Goal: Task Accomplishment & Management: Complete application form

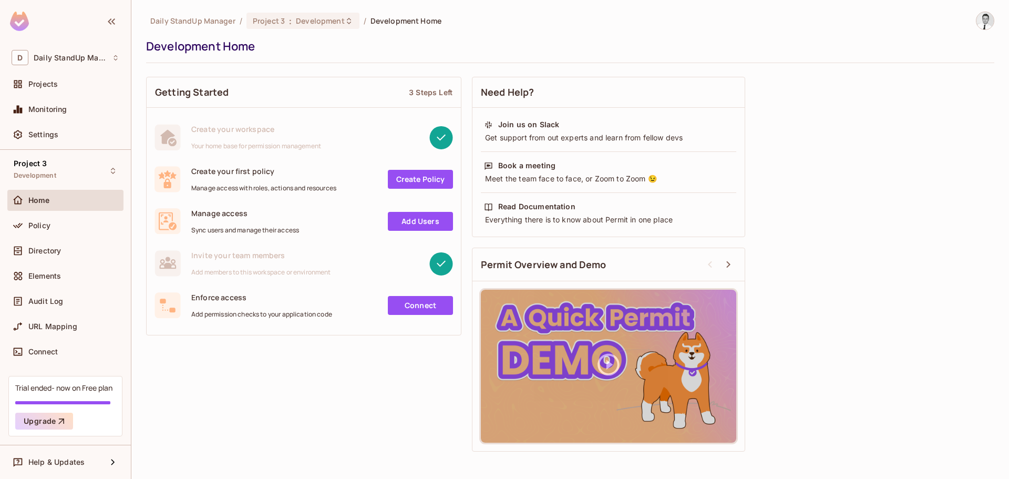
click at [411, 176] on link "Create Policy" at bounding box center [420, 179] width 65 height 19
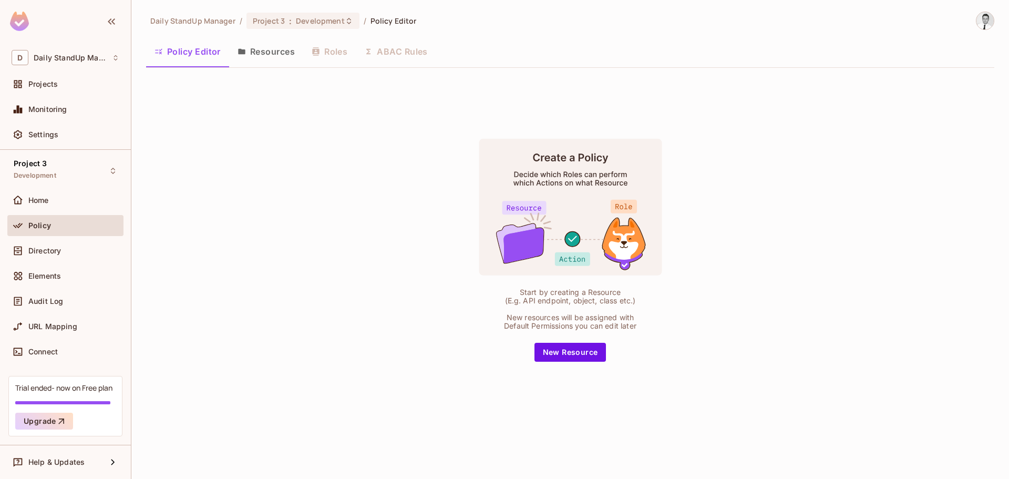
click at [317, 196] on div "Start by creating a Resource (E.g. API endpoint, object, class etc.) New resour…" at bounding box center [570, 250] width 849 height 348
click at [562, 351] on button "New Resource" at bounding box center [571, 352] width 72 height 19
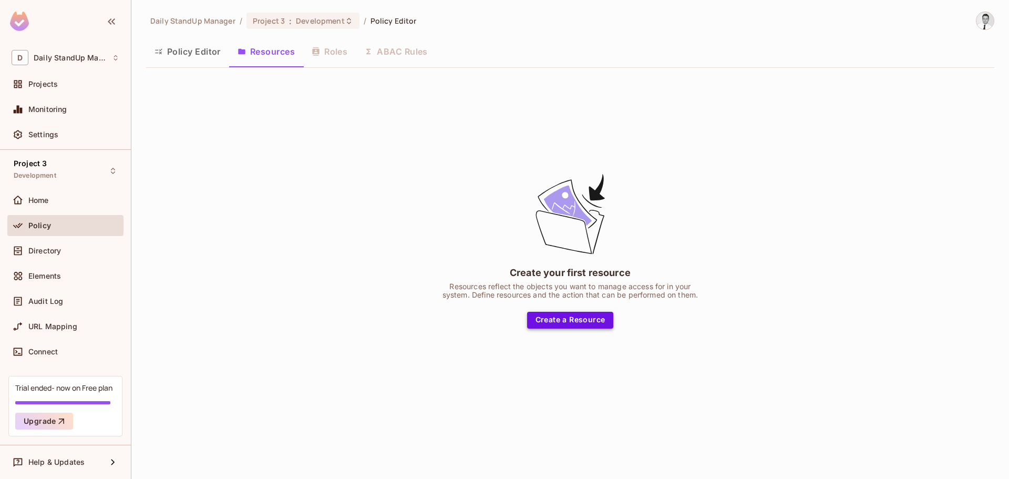
click at [593, 318] on button "Create a Resource" at bounding box center [570, 320] width 87 height 17
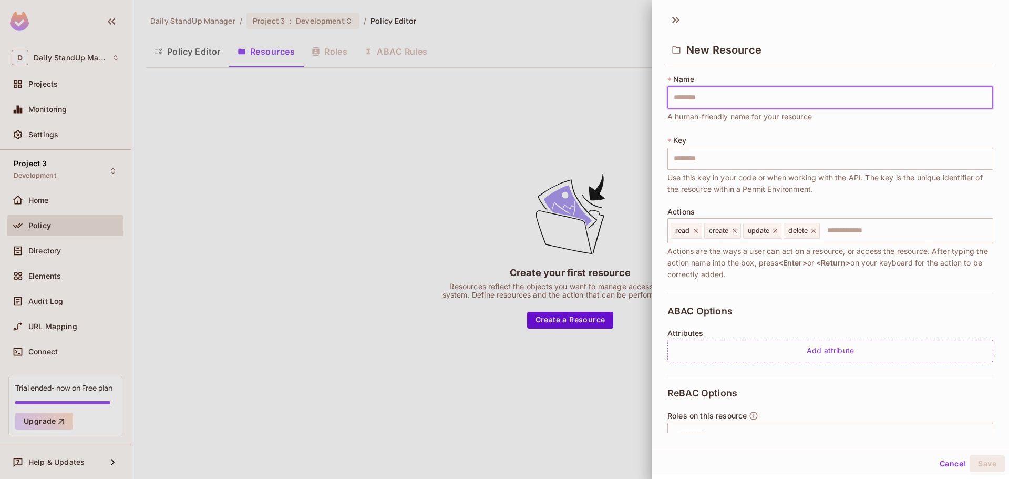
click at [724, 97] on input "text" at bounding box center [831, 98] width 326 height 22
click at [864, 25] on div "New Resource" at bounding box center [831, 41] width 358 height 58
click at [940, 45] on div "New Resource" at bounding box center [831, 49] width 326 height 34
click at [677, 21] on icon at bounding box center [676, 20] width 17 height 17
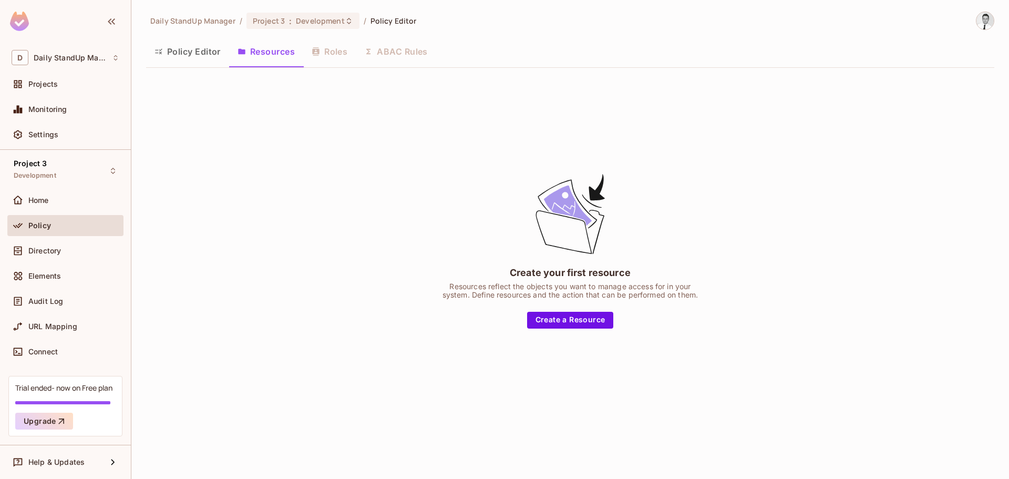
click at [332, 57] on div "Policy Editor Resources Roles ABAC Rules" at bounding box center [570, 51] width 849 height 26
click at [587, 322] on button "Create a Resource" at bounding box center [570, 320] width 87 height 17
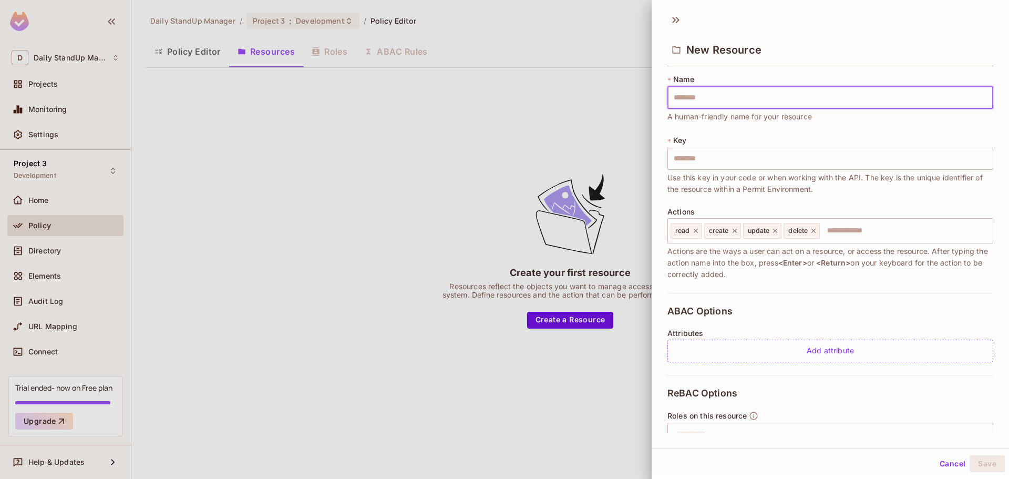
click at [699, 88] on input "text" at bounding box center [831, 98] width 326 height 22
click at [904, 179] on span "Use this key in your code or when working with the API. The key is the unique i…" at bounding box center [831, 183] width 326 height 23
click at [819, 303] on div "ABAC Options Attributes Add attribute" at bounding box center [831, 334] width 326 height 82
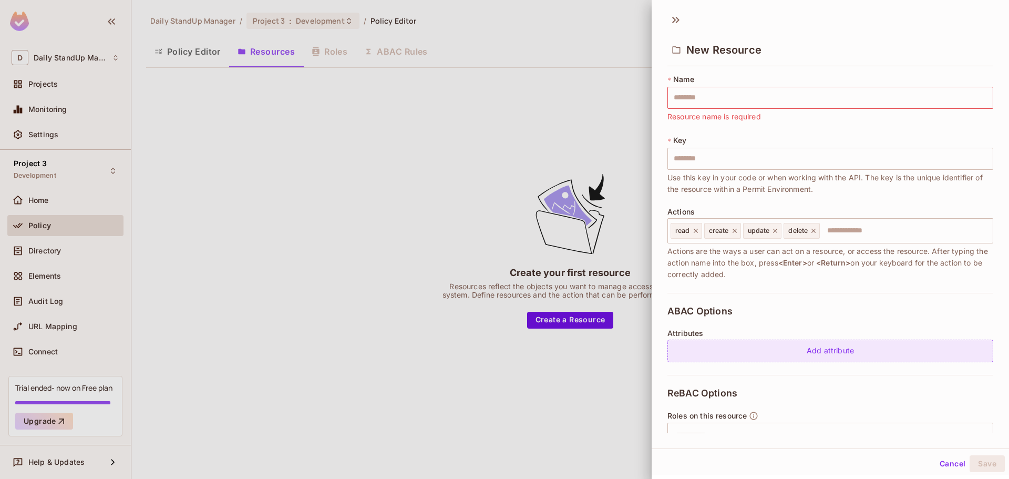
click at [818, 349] on div "Add attribute" at bounding box center [831, 351] width 326 height 23
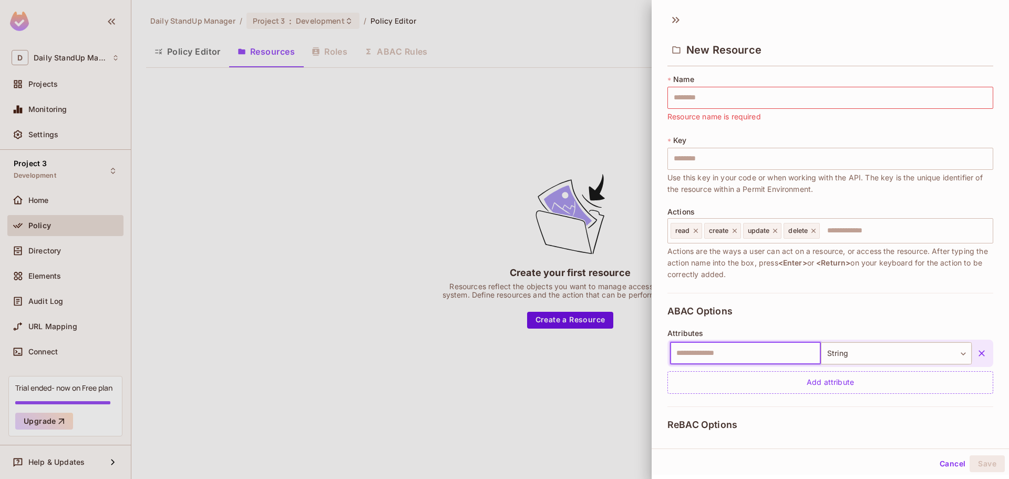
click at [979, 351] on icon "button" at bounding box center [982, 353] width 6 height 6
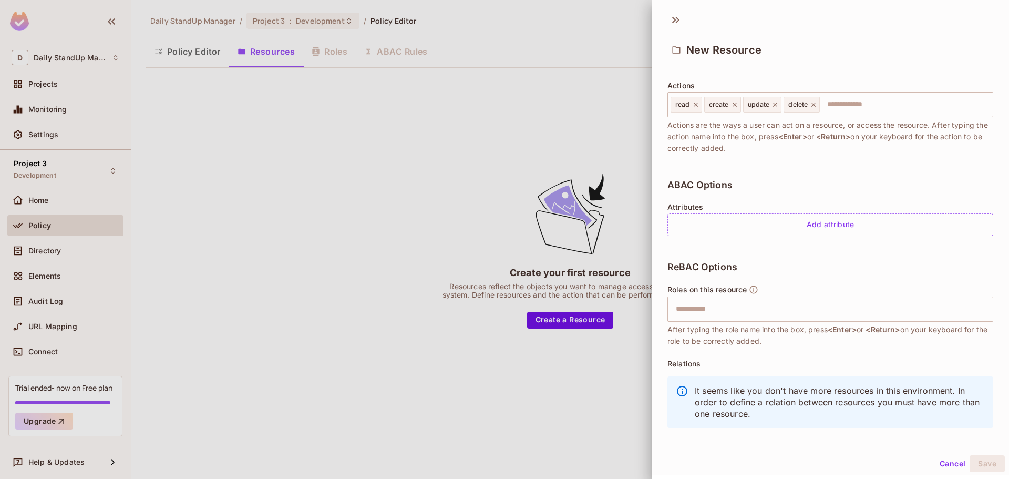
scroll to position [140, 0]
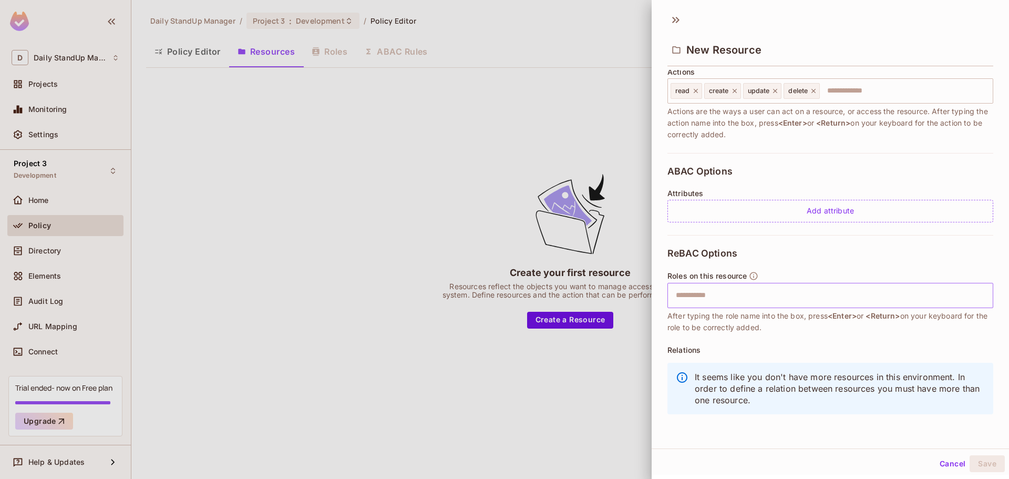
click at [730, 285] on input "text" at bounding box center [829, 295] width 319 height 21
click at [883, 257] on div "ReBAC Options Roles on this resource ​ After typing the role name into the box,…" at bounding box center [831, 334] width 326 height 198
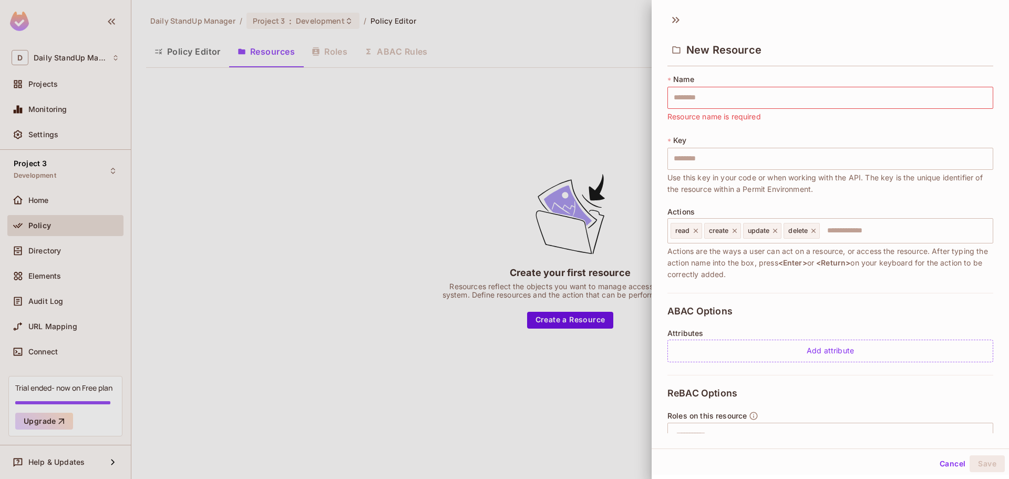
click at [903, 38] on div "New Resource" at bounding box center [831, 49] width 326 height 34
click at [936, 459] on button "Cancel" at bounding box center [953, 463] width 34 height 17
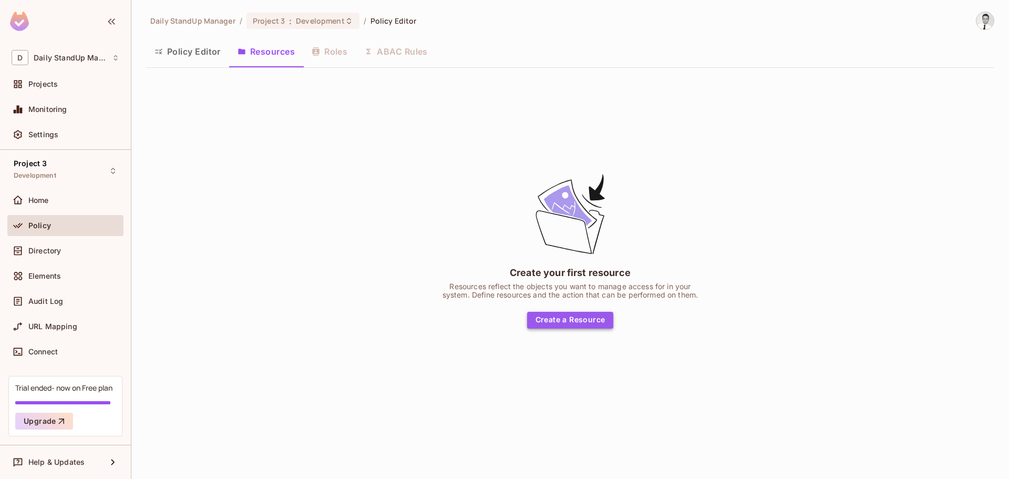
click at [578, 318] on button "Create a Resource" at bounding box center [570, 320] width 87 height 17
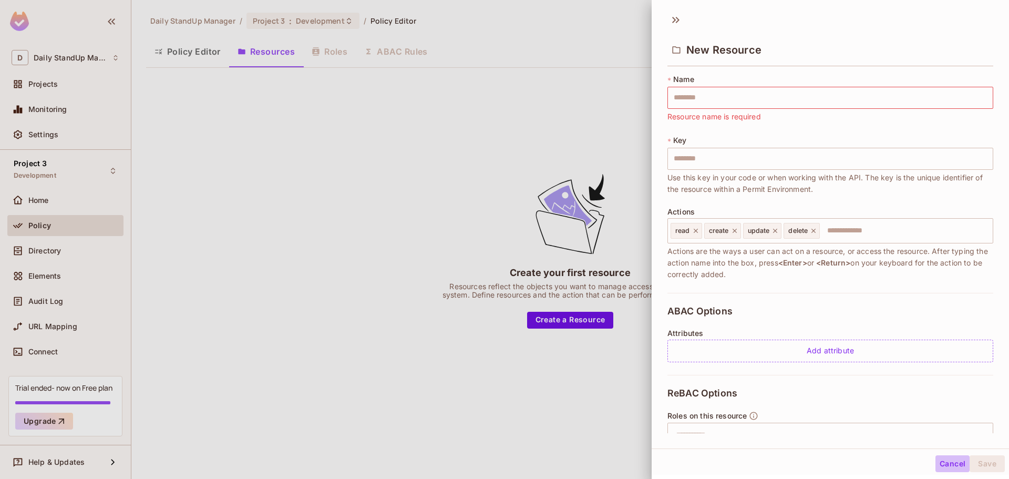
click at [936, 458] on button "Cancel" at bounding box center [953, 463] width 34 height 17
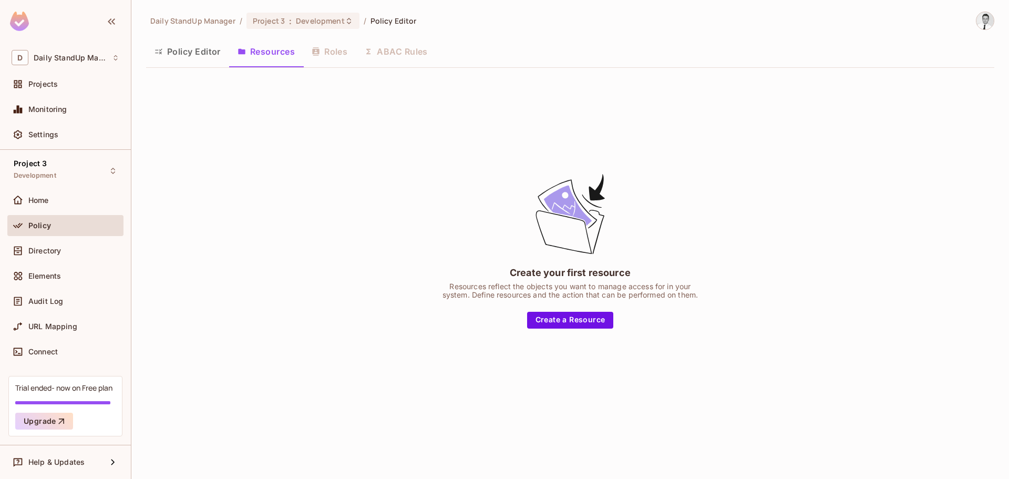
click at [199, 57] on button "Policy Editor" at bounding box center [187, 51] width 83 height 26
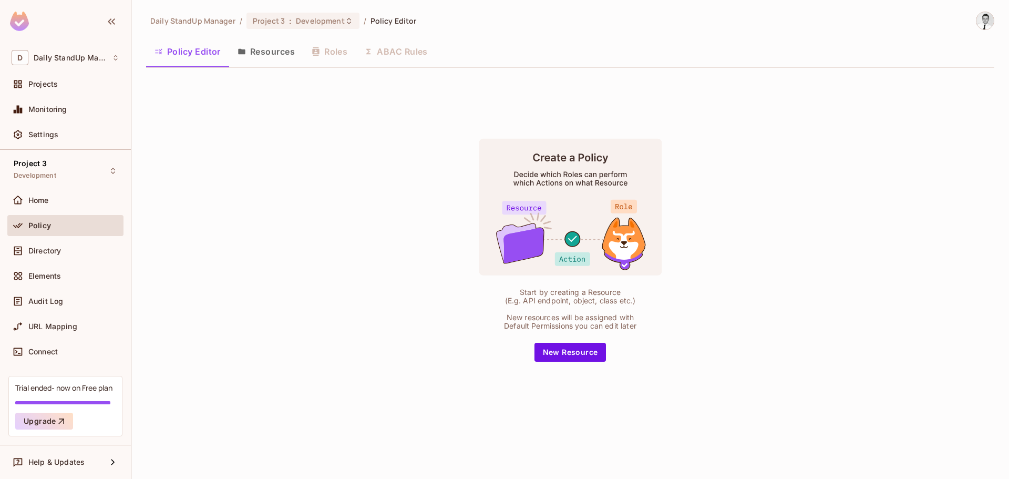
click at [295, 196] on div "Start by creating a Resource (E.g. API endpoint, object, class etc.) New resour…" at bounding box center [570, 250] width 849 height 348
click at [576, 353] on button "New Resource" at bounding box center [571, 352] width 72 height 19
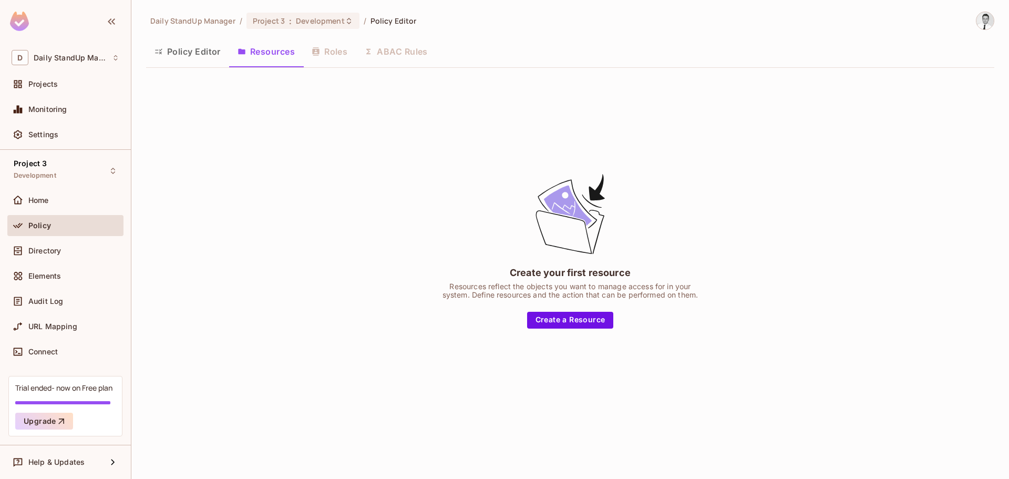
click at [289, 156] on div "Create your first resource Resources reflect the objects you want to manage acc…" at bounding box center [570, 250] width 849 height 348
click at [314, 53] on div "Policy Editor Resources Roles ABAC Rules" at bounding box center [570, 51] width 849 height 26
click at [312, 23] on span "Development" at bounding box center [320, 21] width 48 height 10
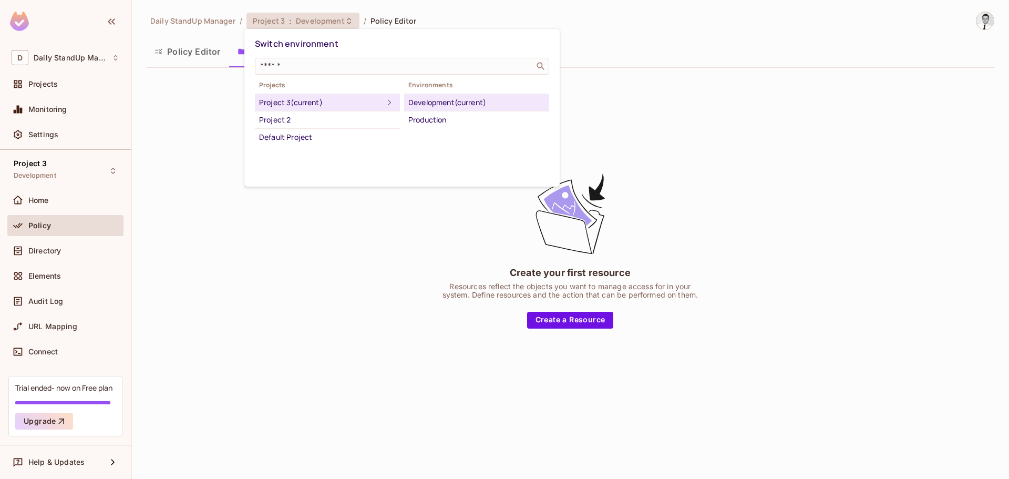
click at [250, 249] on div at bounding box center [504, 239] width 1009 height 479
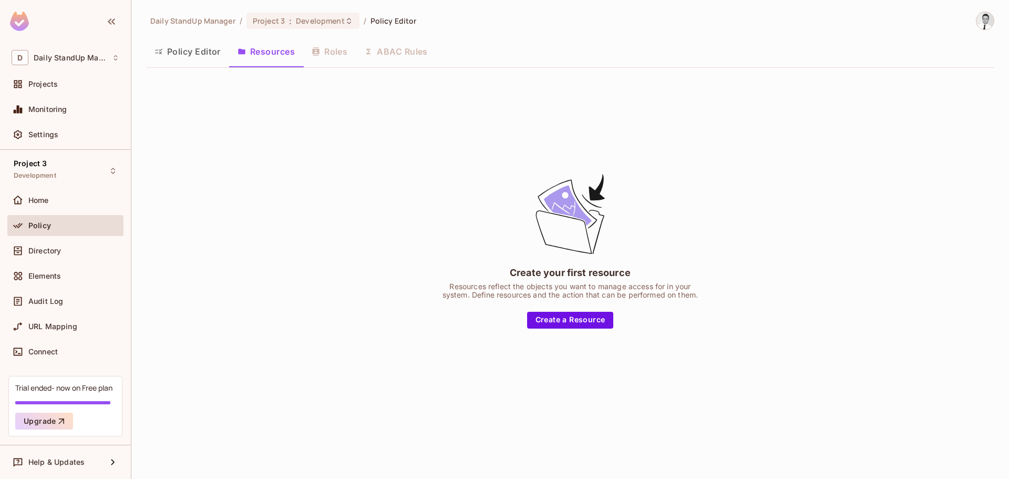
click at [36, 228] on span "Policy" at bounding box center [39, 225] width 23 height 8
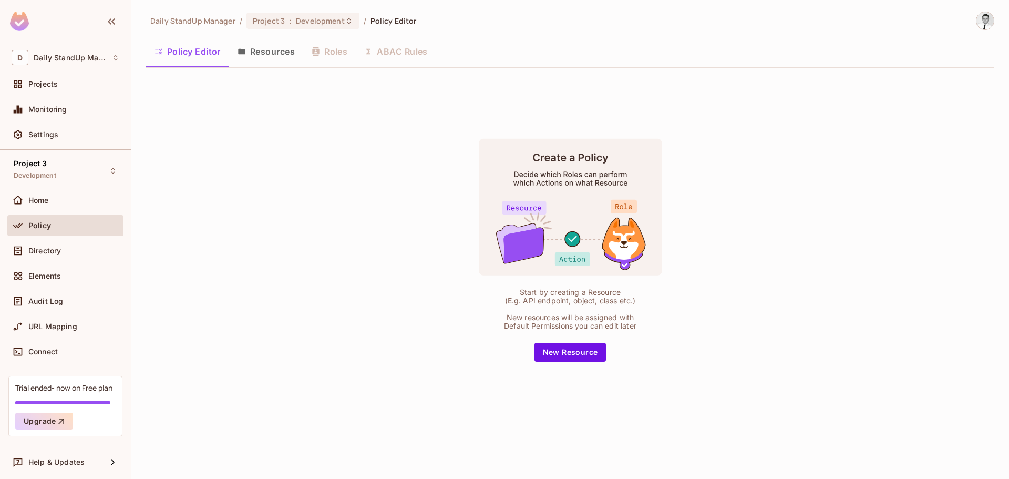
click at [576, 353] on button "New Resource" at bounding box center [571, 352] width 72 height 19
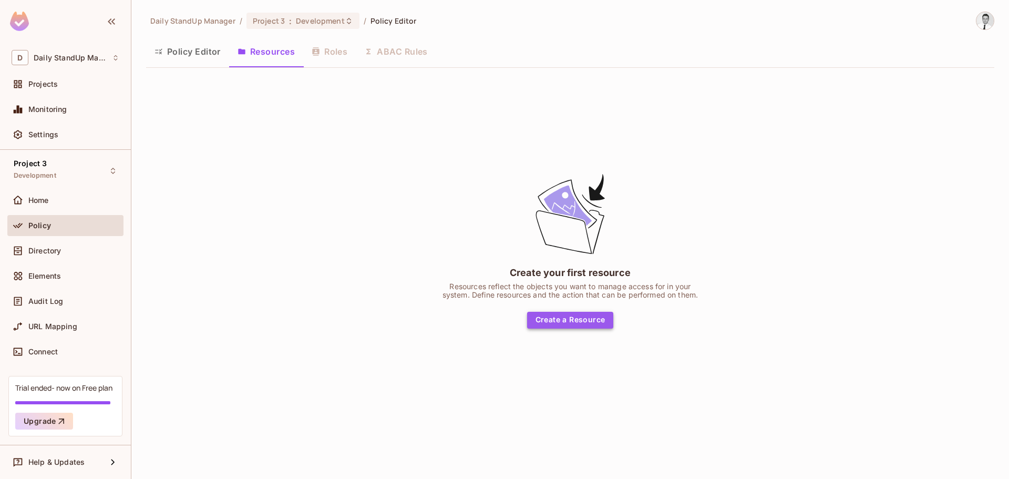
click at [584, 319] on button "Create a Resource" at bounding box center [570, 320] width 87 height 17
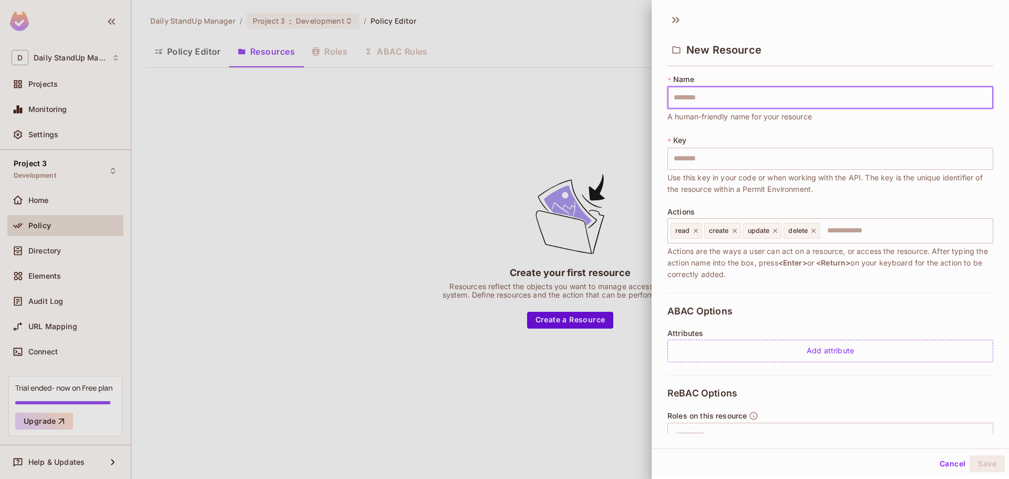
click at [685, 104] on input "text" at bounding box center [831, 98] width 326 height 22
click at [682, 93] on input "text" at bounding box center [831, 98] width 326 height 22
type input "*"
type input "**"
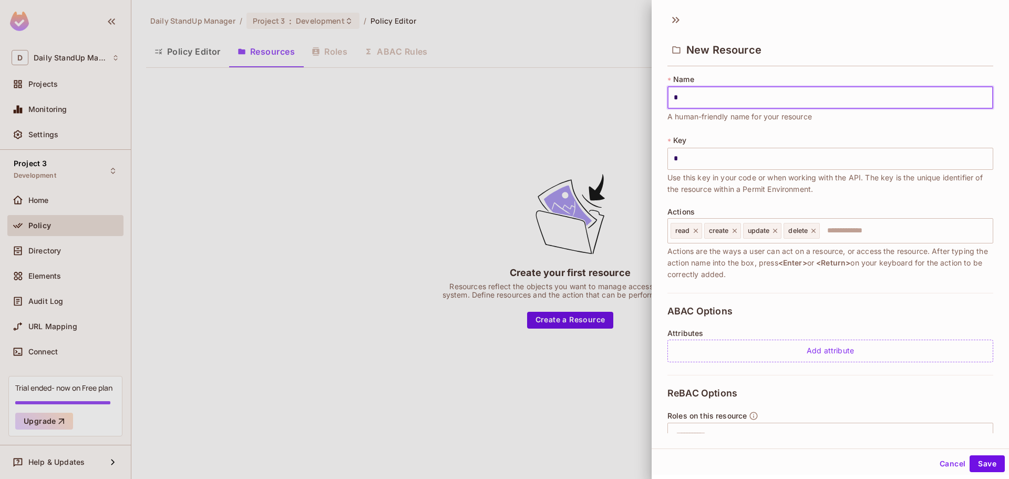
type input "**"
type input "***"
type input "****"
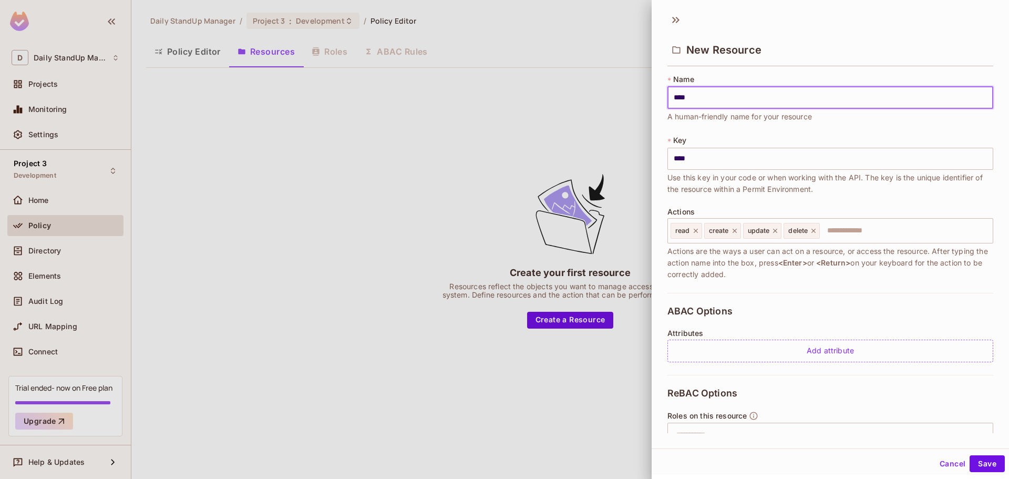
type input "*****"
type input "******"
type input "*****"
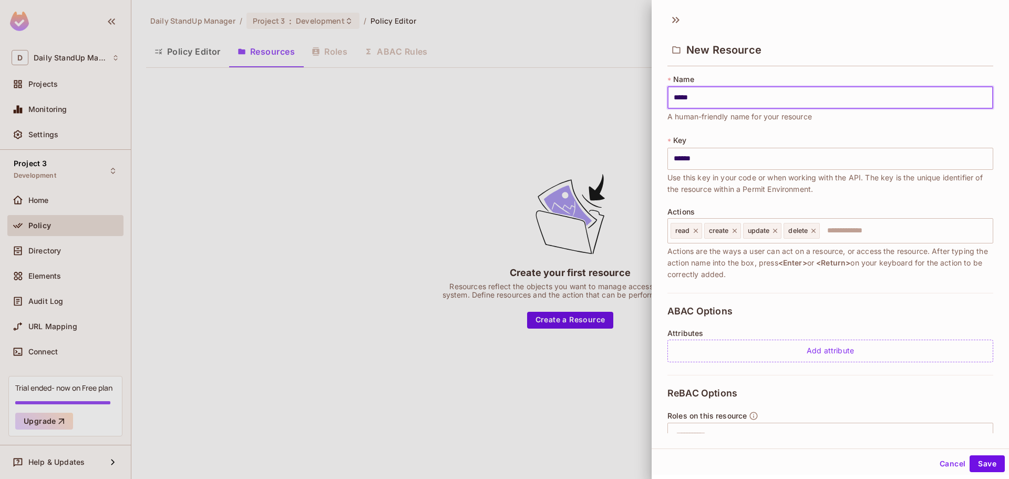
type input "*****"
type input "****"
type input "*****"
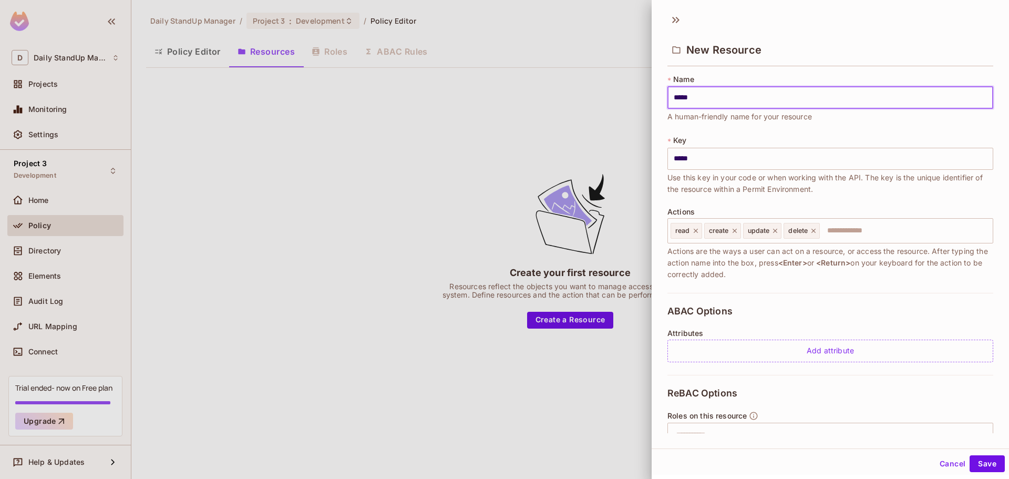
type input "******"
type input "*******"
type input "********"
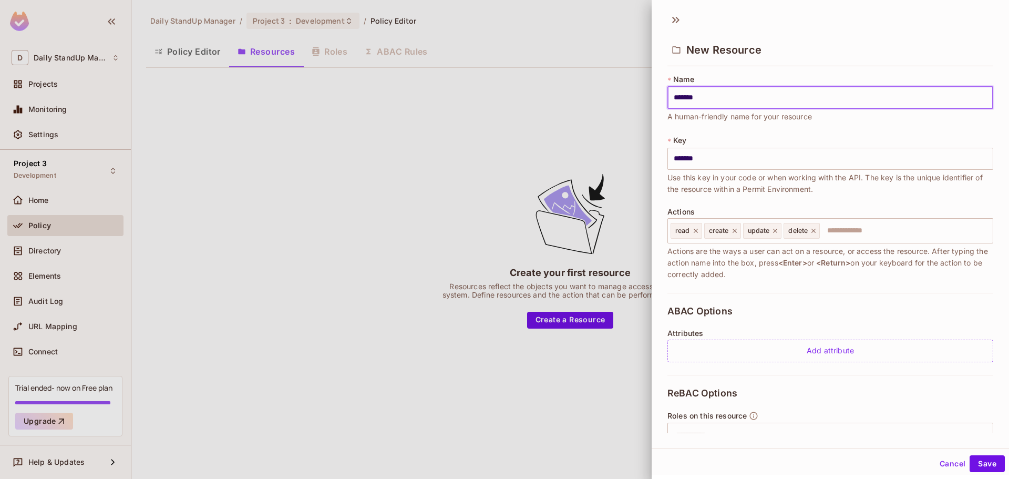
type input "********"
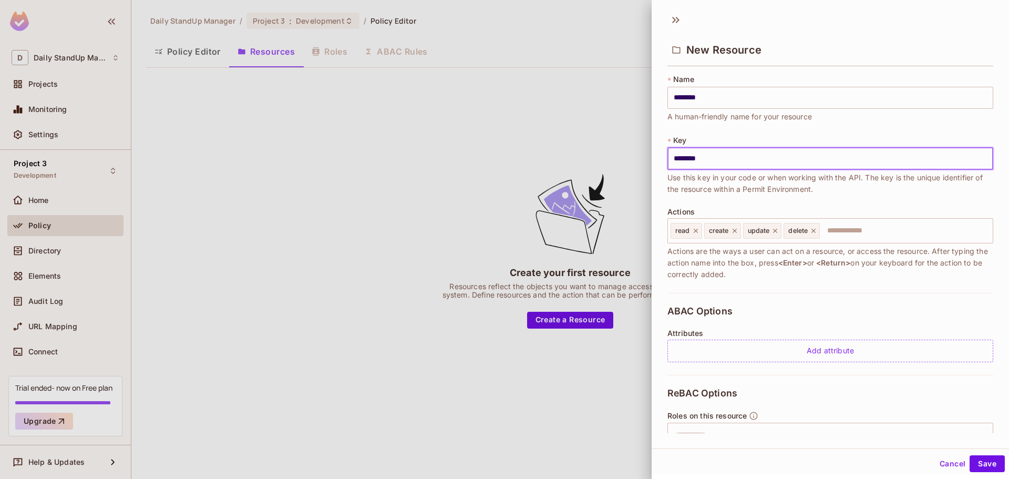
click at [709, 156] on input "********" at bounding box center [831, 159] width 326 height 22
click at [826, 293] on div "ABAC Options Attributes Add attribute" at bounding box center [831, 334] width 326 height 82
click at [854, 230] on input "text" at bounding box center [905, 230] width 168 height 21
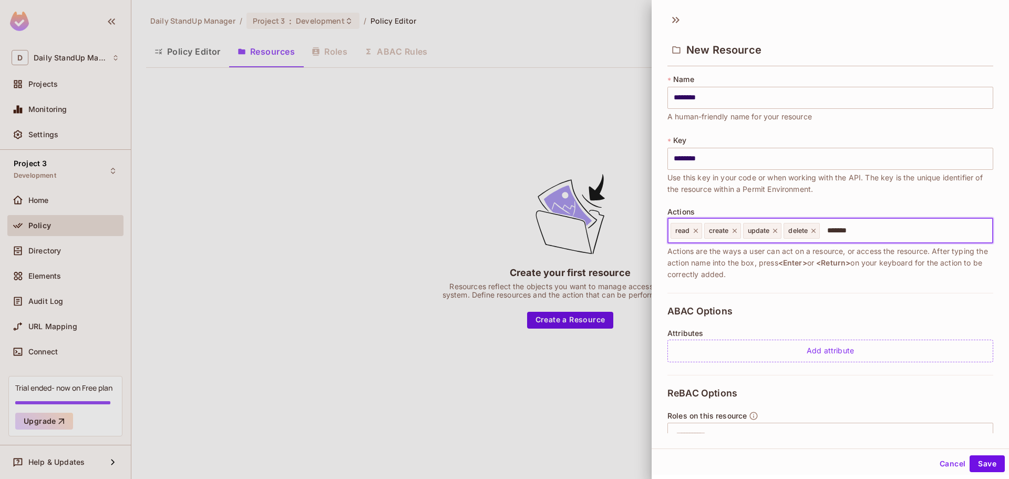
type input "*******"
click at [888, 279] on span "Actions are the ways a user can act on a resource, or access the resource. Afte…" at bounding box center [831, 263] width 326 height 35
click at [870, 229] on input "text" at bounding box center [905, 230] width 168 height 21
type input "*******"
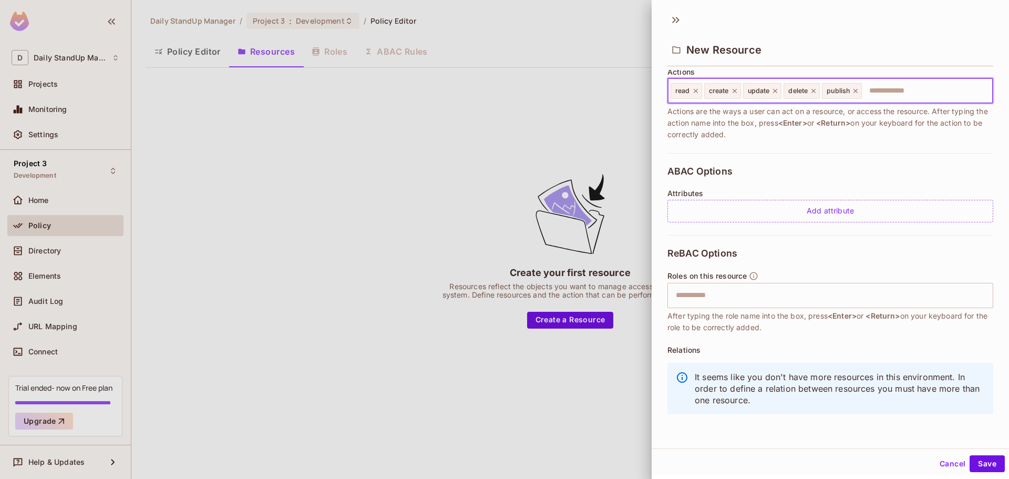
scroll to position [2, 0]
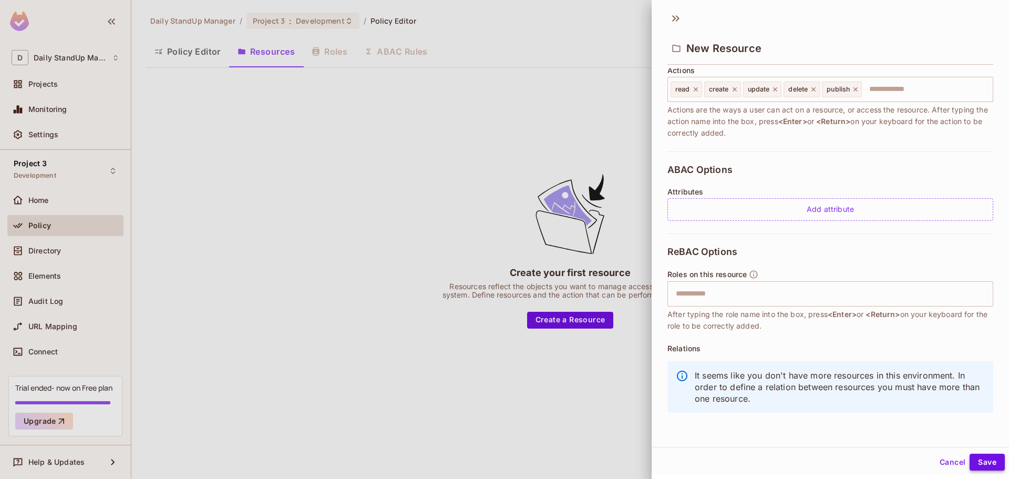
click at [983, 457] on button "Save" at bounding box center [987, 462] width 35 height 17
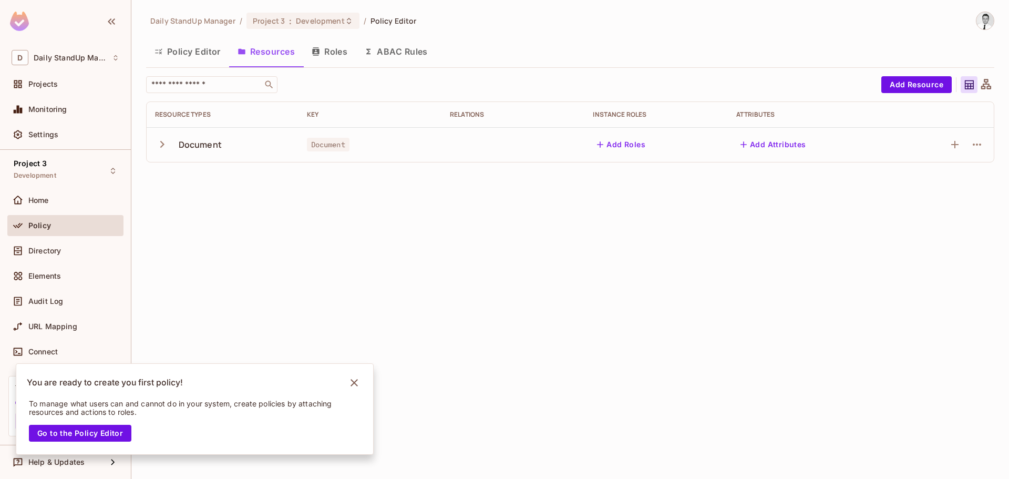
click at [161, 145] on icon "button" at bounding box center [162, 144] width 14 height 14
click at [157, 139] on icon "button" at bounding box center [162, 144] width 14 height 14
click at [104, 429] on button "Go to the Policy Editor" at bounding box center [80, 433] width 103 height 17
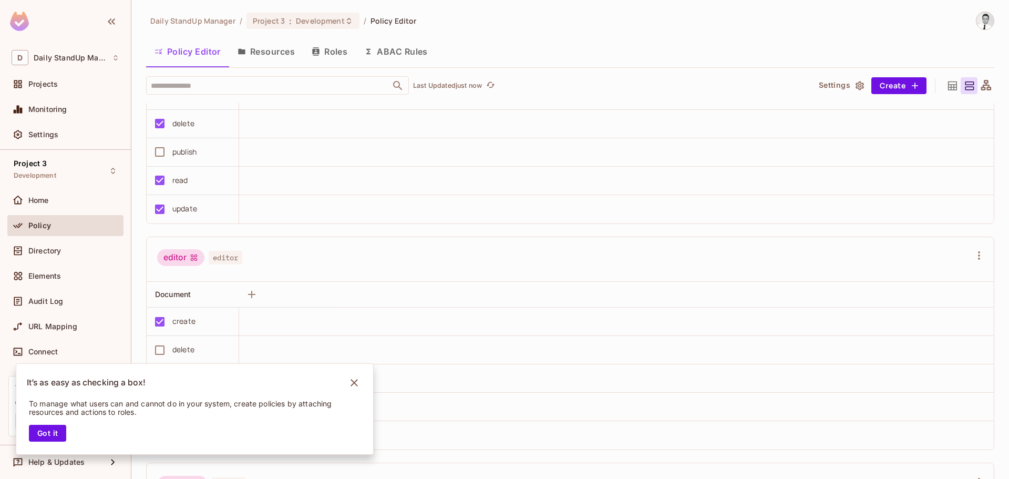
scroll to position [105, 0]
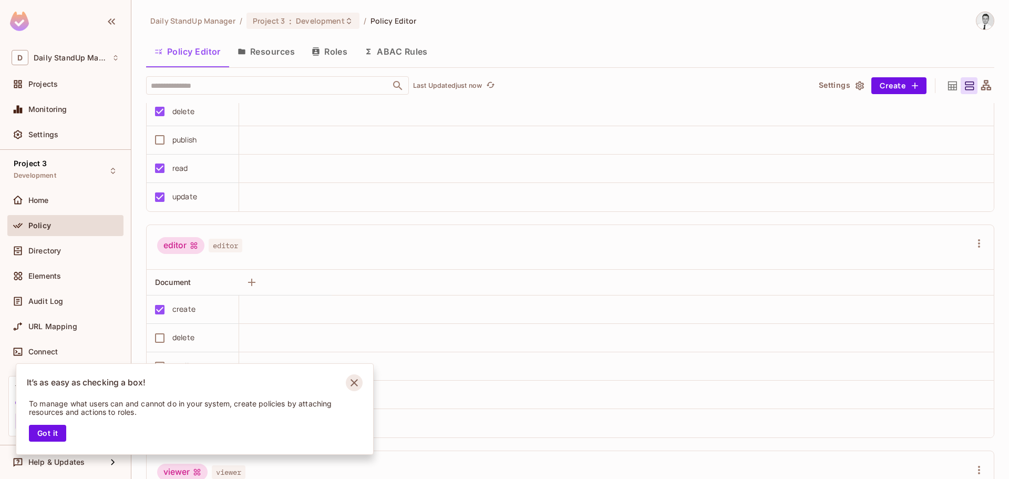
click at [352, 383] on icon "Notifications Alt+T" at bounding box center [354, 382] width 17 height 17
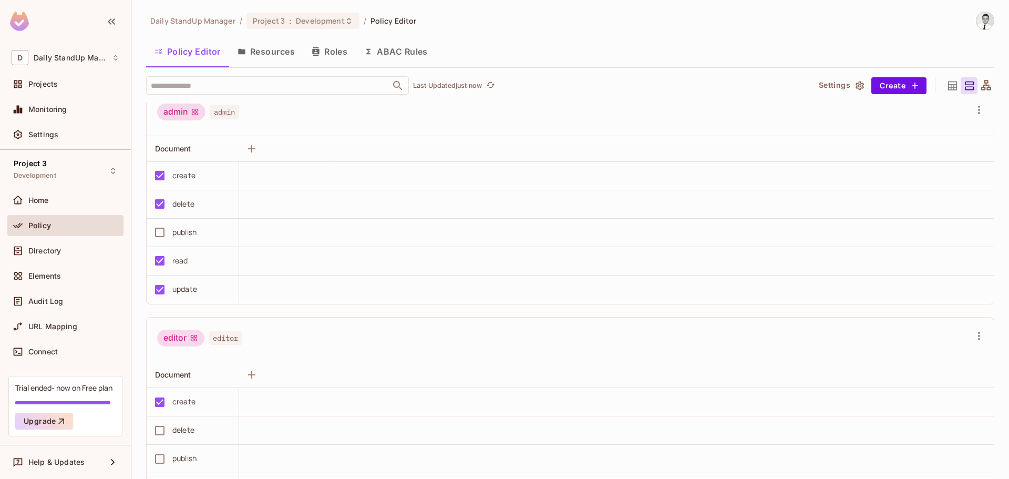
scroll to position [0, 0]
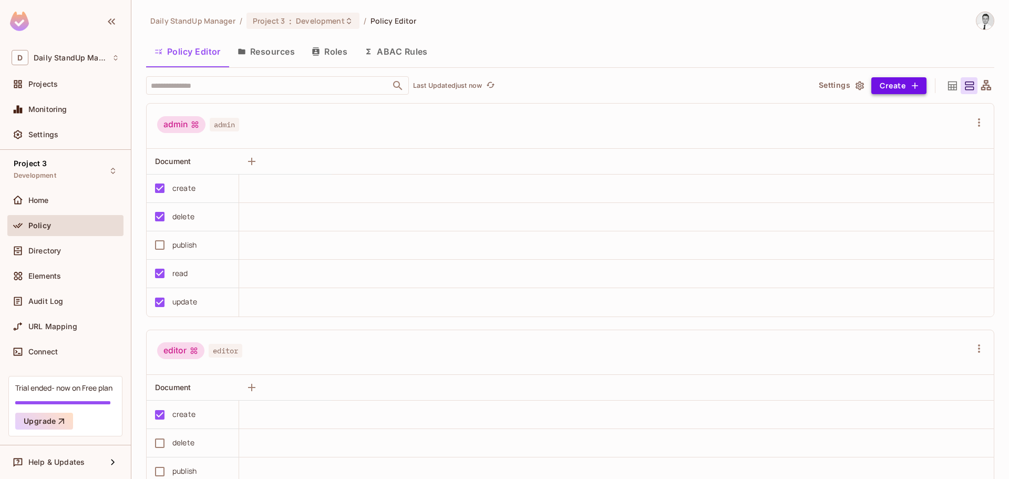
click at [872, 86] on button "Create" at bounding box center [899, 85] width 55 height 17
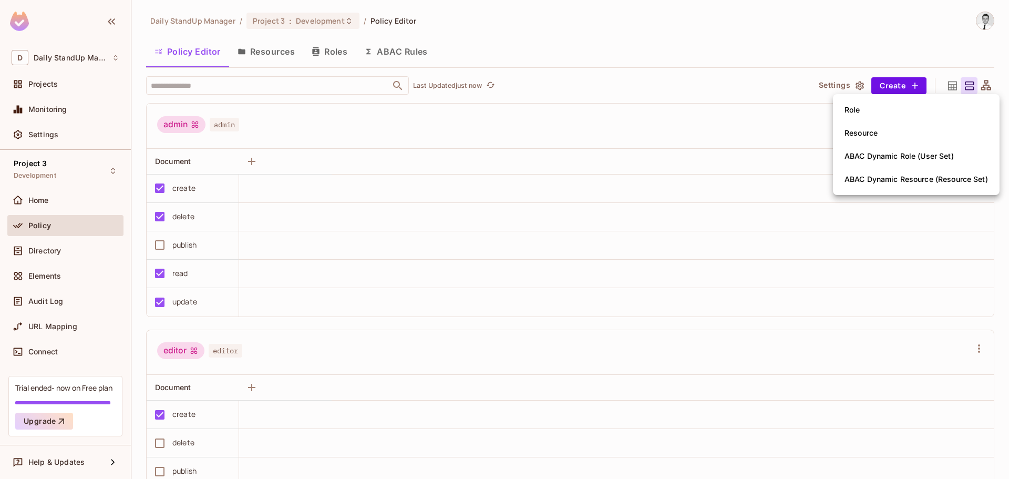
click at [698, 71] on div at bounding box center [504, 239] width 1009 height 479
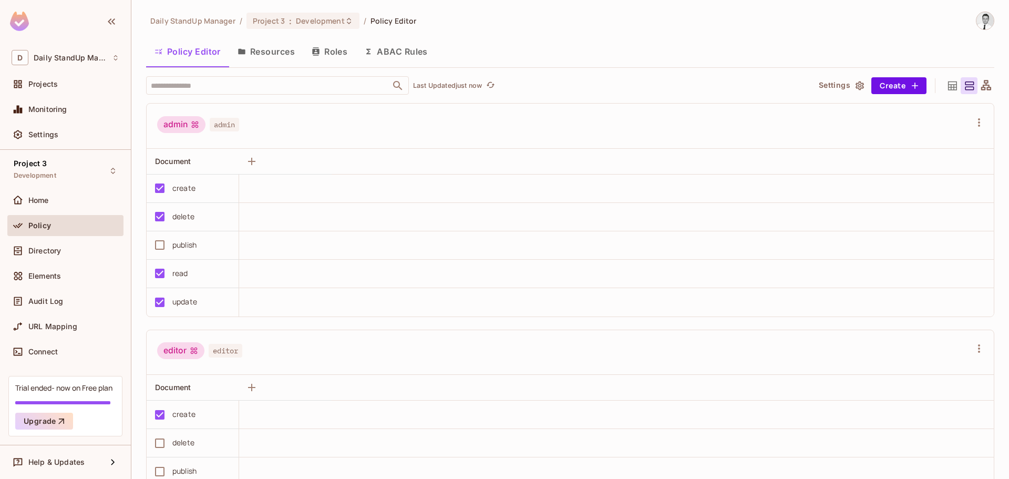
click at [837, 82] on button "Settings" at bounding box center [841, 85] width 53 height 17
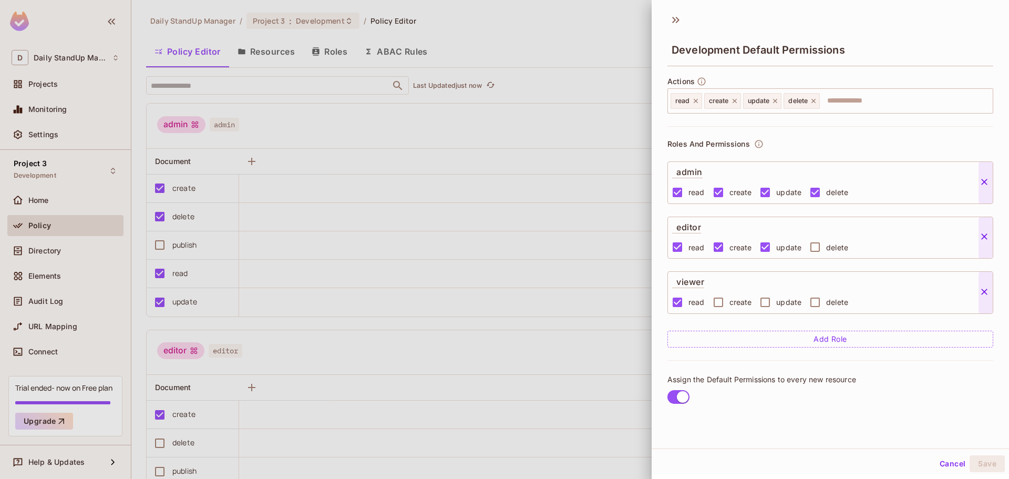
click at [833, 73] on div "Actions read create update delete ​ Roles And Permissions admin read create upd…" at bounding box center [831, 245] width 358 height 351
click at [936, 465] on button "Cancel" at bounding box center [953, 463] width 34 height 17
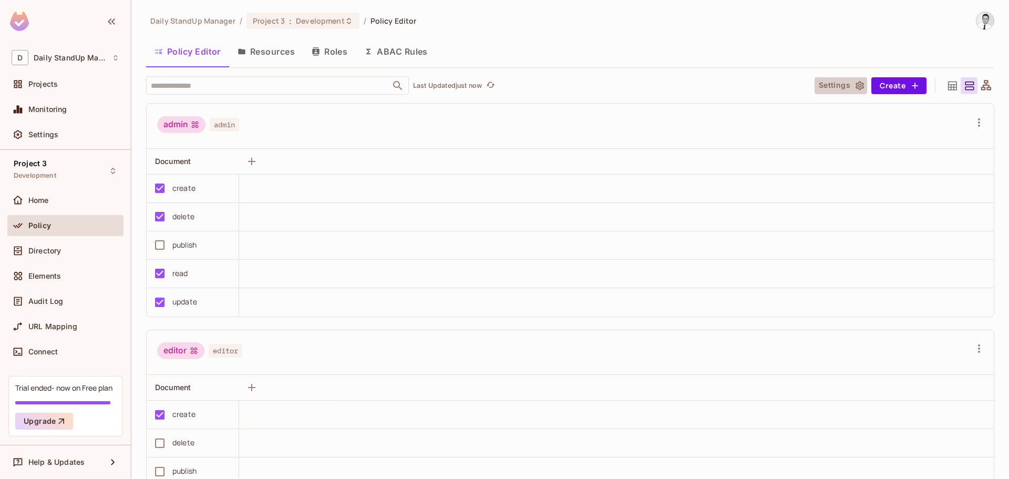
click at [831, 81] on button "Settings" at bounding box center [841, 85] width 53 height 17
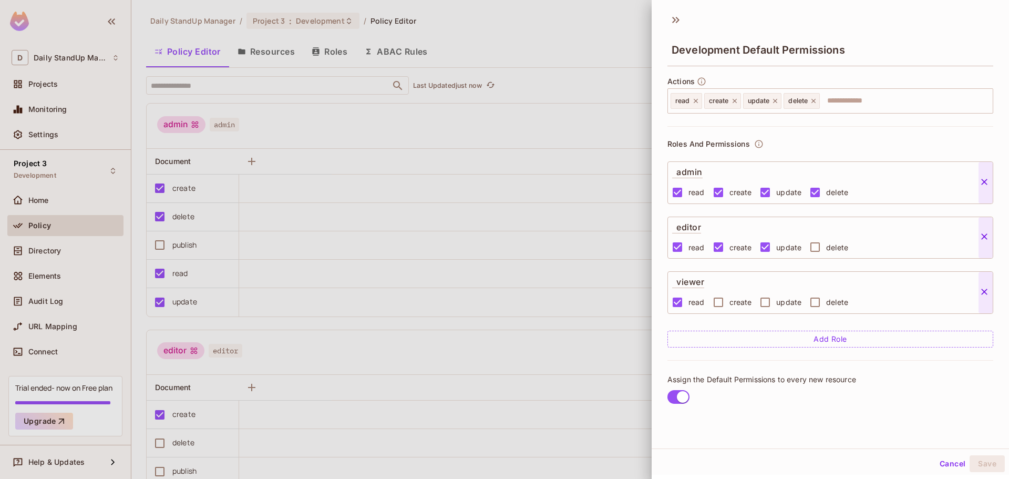
click at [850, 153] on div "Roles And Permissions admin read create update delete editor read create update…" at bounding box center [831, 243] width 326 height 234
click at [862, 48] on div "Development Default Permissions" at bounding box center [831, 49] width 326 height 34
click at [683, 17] on icon at bounding box center [676, 20] width 17 height 17
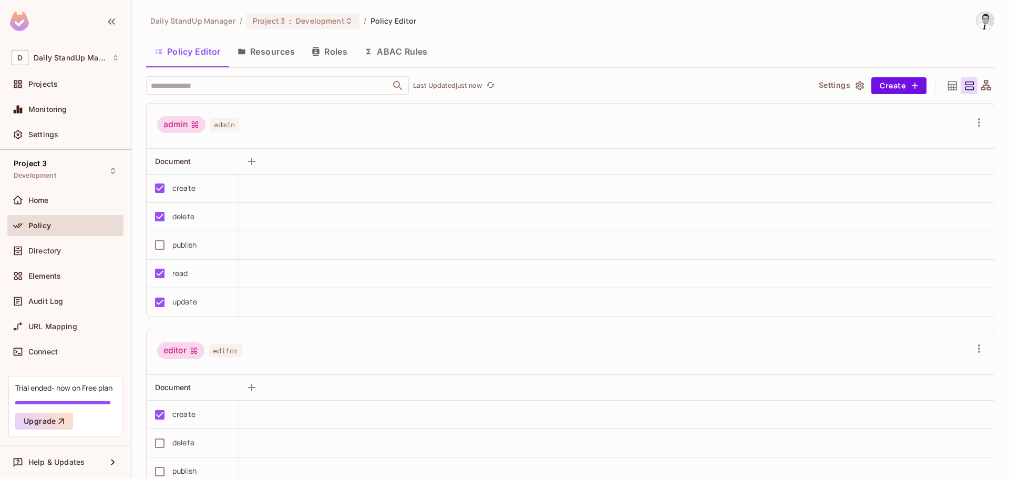
click at [292, 46] on button "Resources" at bounding box center [266, 51] width 74 height 26
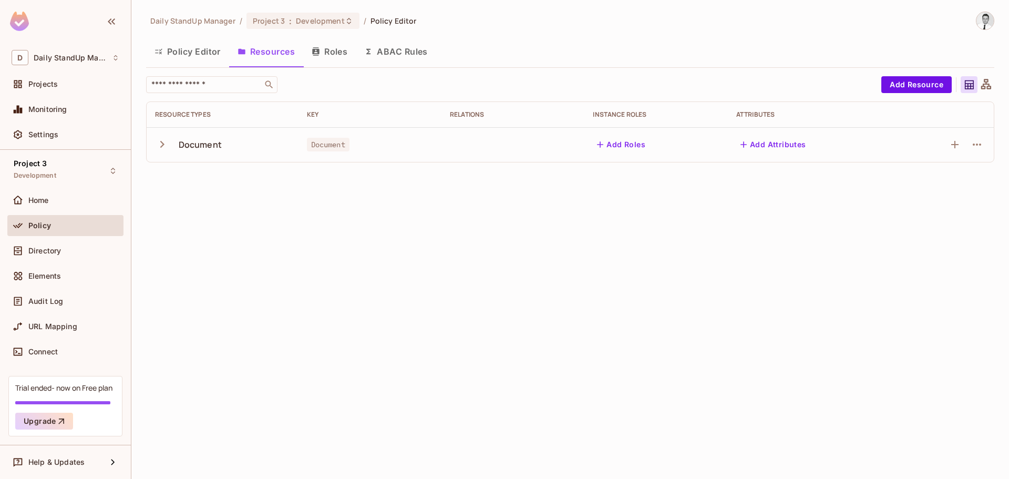
click at [324, 52] on button "Roles" at bounding box center [329, 51] width 53 height 26
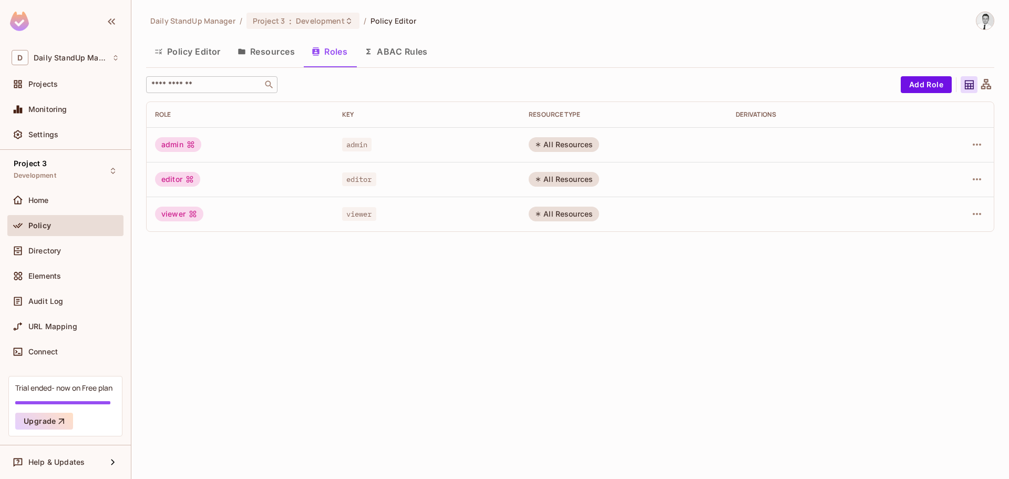
click at [228, 82] on input "text" at bounding box center [204, 84] width 110 height 11
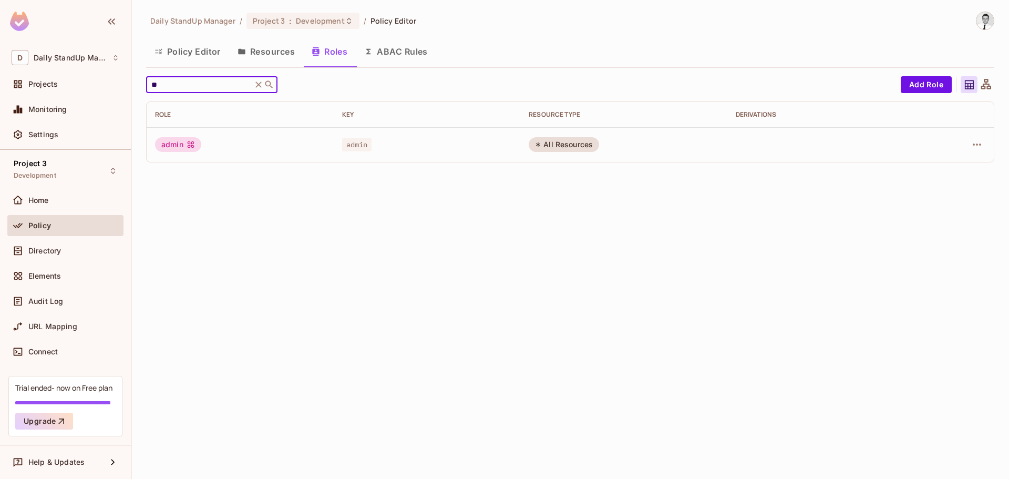
type input "**"
click at [263, 87] on icon at bounding box center [258, 84] width 11 height 11
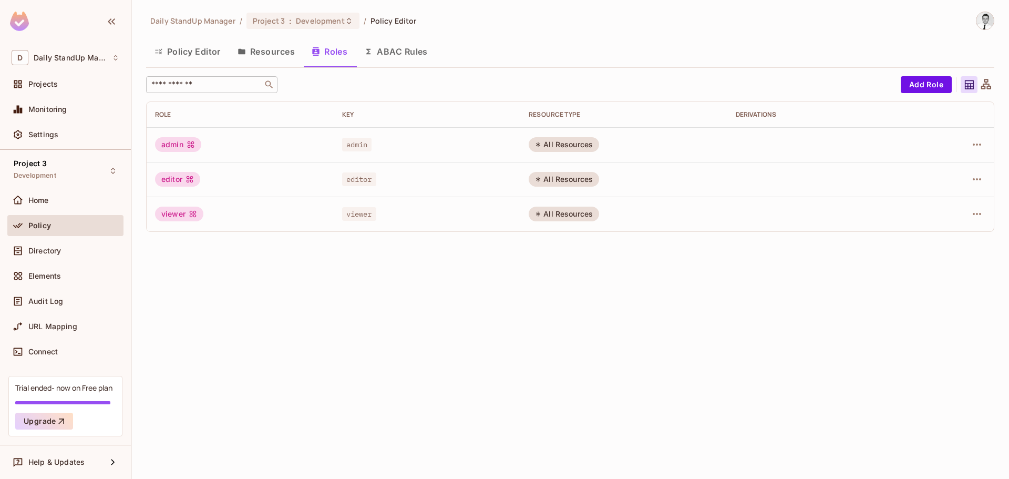
click at [194, 145] on icon at bounding box center [191, 144] width 8 height 8
click at [189, 145] on icon at bounding box center [191, 144] width 8 height 8
click at [170, 145] on div "admin" at bounding box center [178, 144] width 46 height 15
click at [558, 142] on div "All Resources" at bounding box center [564, 144] width 70 height 15
click at [365, 154] on td "admin" at bounding box center [427, 144] width 187 height 35
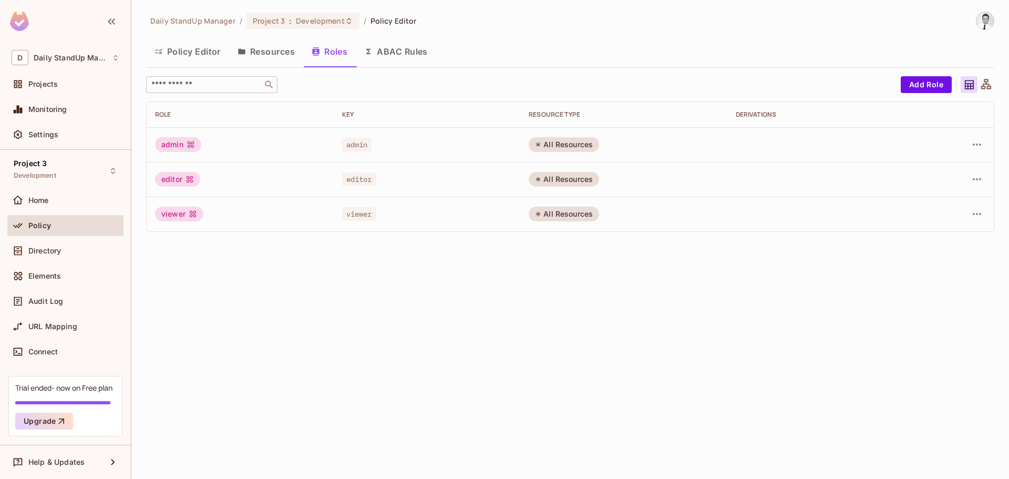
click at [421, 127] on th "Key" at bounding box center [427, 114] width 187 height 25
click at [930, 87] on button "Add Role" at bounding box center [926, 84] width 51 height 17
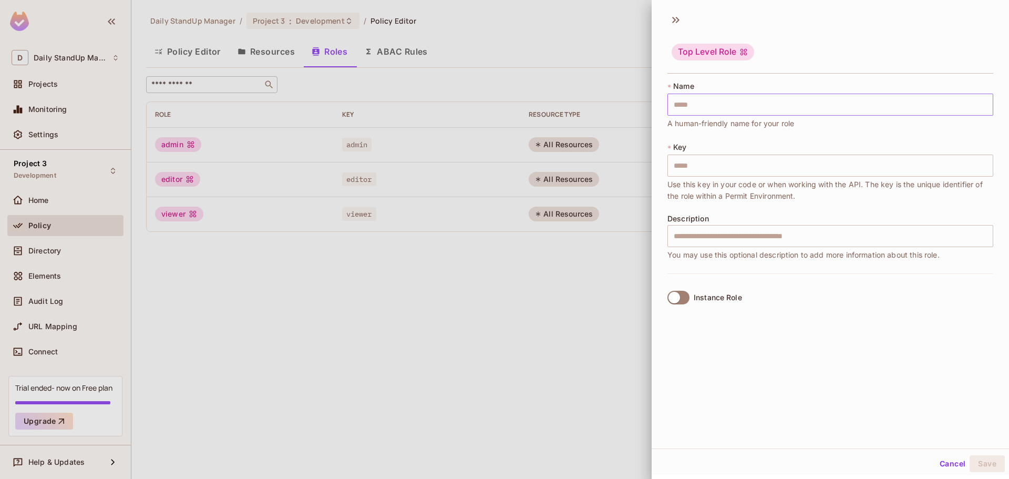
click at [702, 104] on input "text" at bounding box center [831, 105] width 326 height 22
click at [902, 30] on div "Top Level Role" at bounding box center [831, 44] width 358 height 65
click at [688, 16] on div "Top Level Role" at bounding box center [831, 44] width 358 height 65
click at [673, 18] on icon at bounding box center [674, 20] width 4 height 6
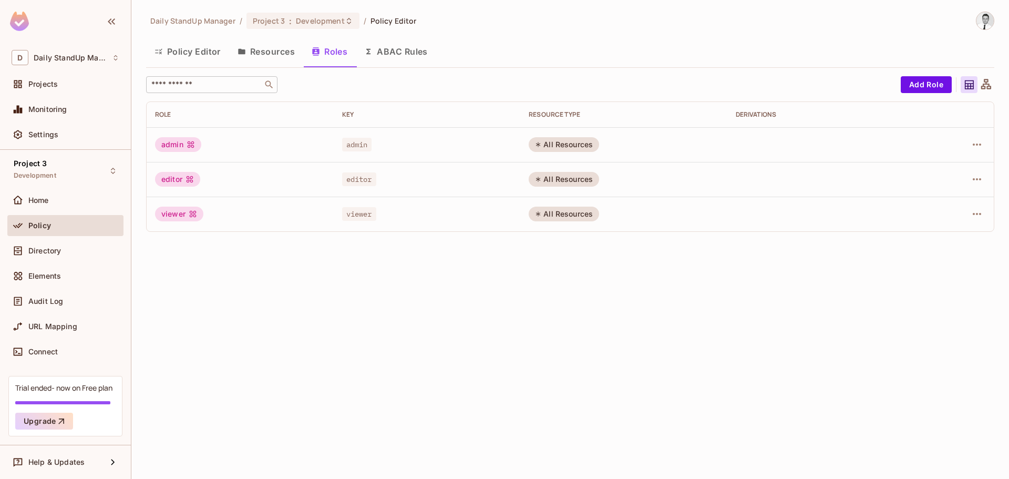
drag, startPoint x: 705, startPoint y: 71, endPoint x: 717, endPoint y: 71, distance: 12.1
click at [705, 71] on div "Daily StandUp Manager / Project 3 : Development / Policy Editor Policy Editor R…" at bounding box center [570, 126] width 849 height 229
click at [991, 86] on icon at bounding box center [987, 84] width 10 height 10
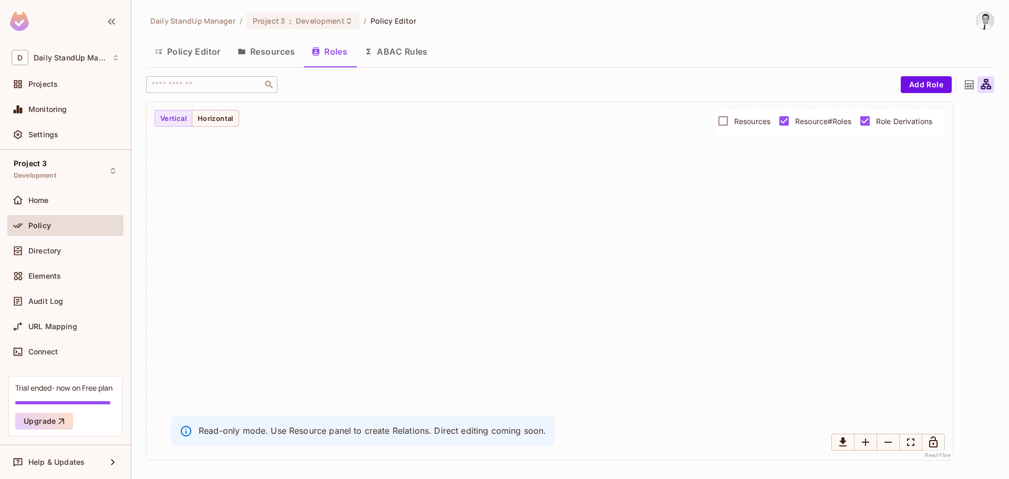
click at [967, 82] on icon at bounding box center [969, 84] width 13 height 13
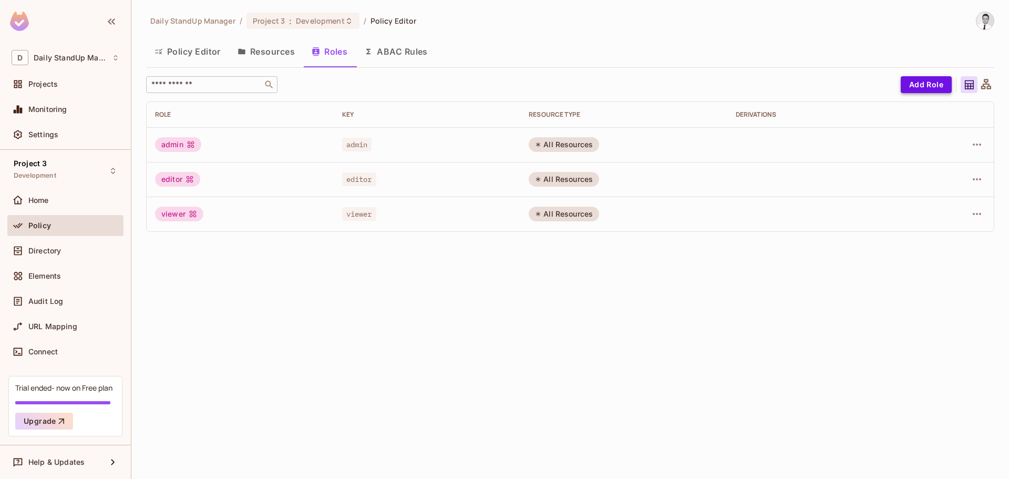
click at [936, 83] on button "Add Role" at bounding box center [926, 84] width 51 height 17
click at [987, 85] on icon at bounding box center [986, 84] width 13 height 13
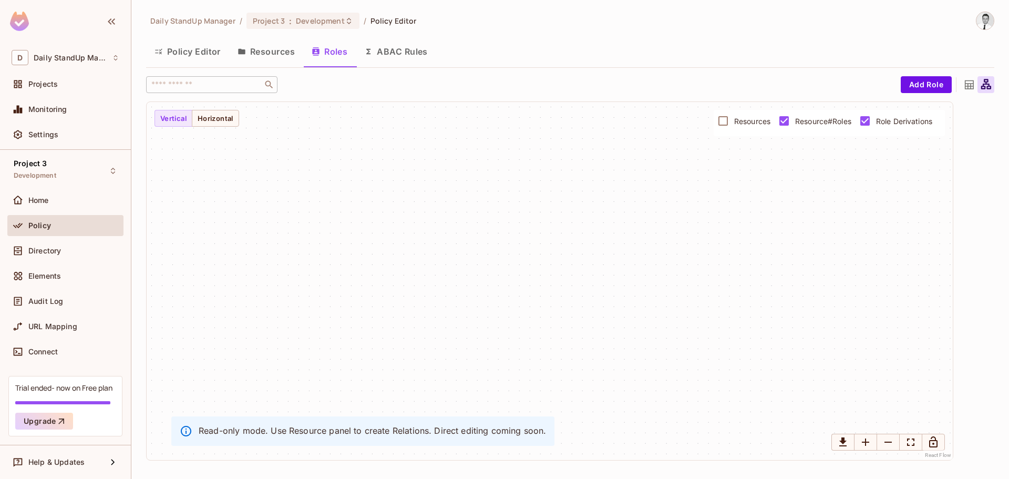
click at [966, 84] on icon at bounding box center [969, 84] width 9 height 9
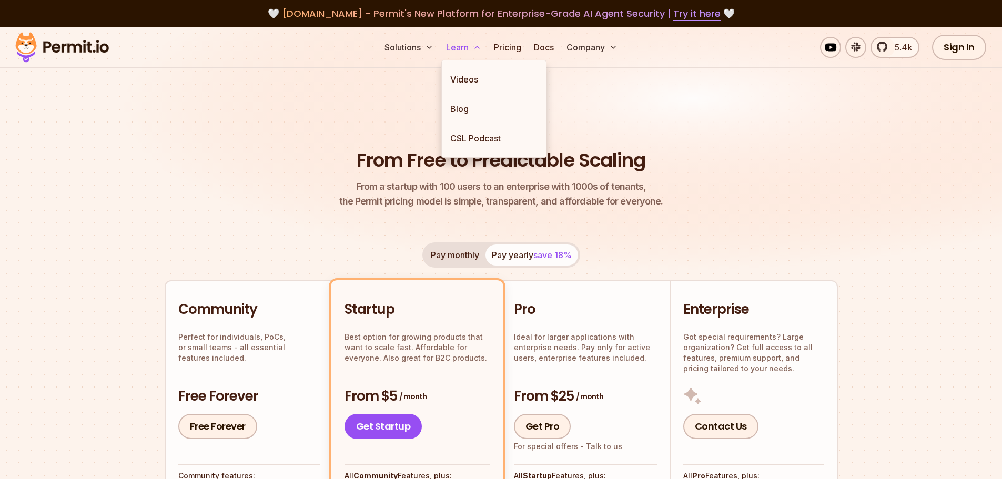
click at [456, 49] on button "Learn" at bounding box center [464, 47] width 44 height 21
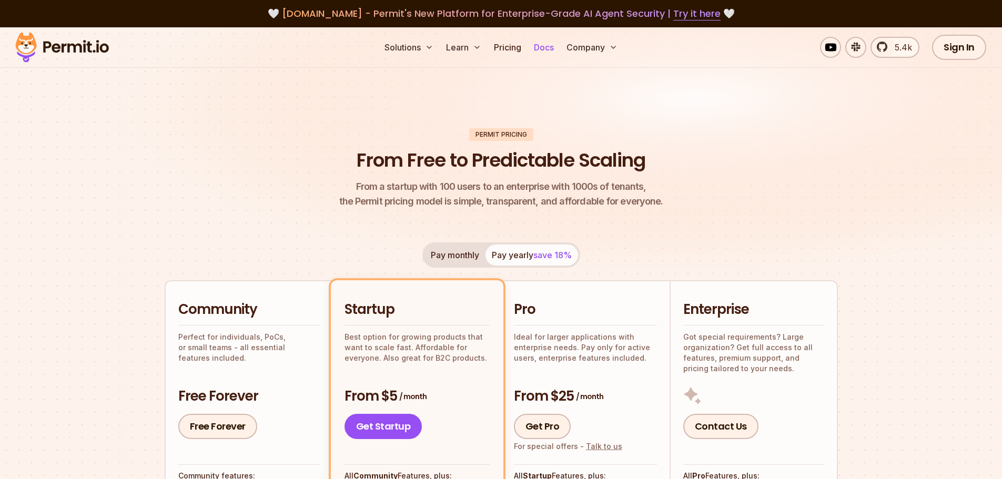
click at [552, 53] on link "Docs" at bounding box center [543, 47] width 28 height 21
